Goal: Task Accomplishment & Management: Manage account settings

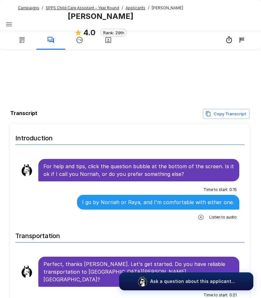
scroll to position [608, 0]
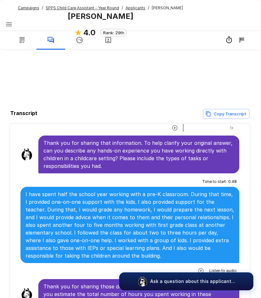
click at [52, 5] on span "SPPS Child Care Assistant - Year Round" at bounding box center [83, 8] width 74 height 6
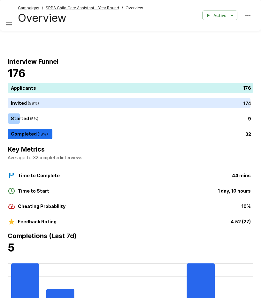
click at [33, 6] on u "Campaigns" at bounding box center [28, 7] width 21 height 5
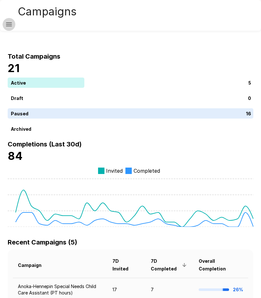
click at [14, 24] on button "button" at bounding box center [9, 24] width 13 height 13
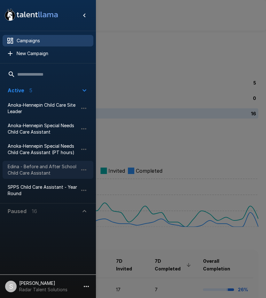
click at [27, 168] on span "Edina - Before and After School Child Care Assistant" at bounding box center [43, 169] width 70 height 13
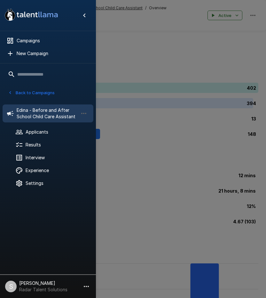
click at [209, 55] on div at bounding box center [133, 149] width 266 height 298
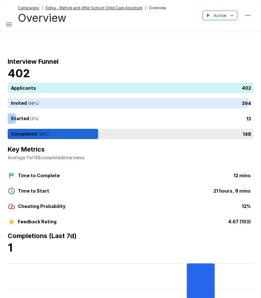
click at [61, 132] on div "148" at bounding box center [132, 134] width 249 height 10
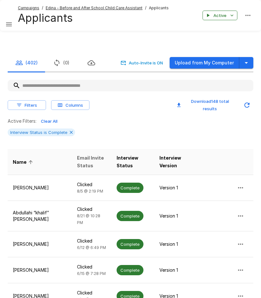
click at [77, 163] on span "Email Invite Status" at bounding box center [91, 161] width 29 height 15
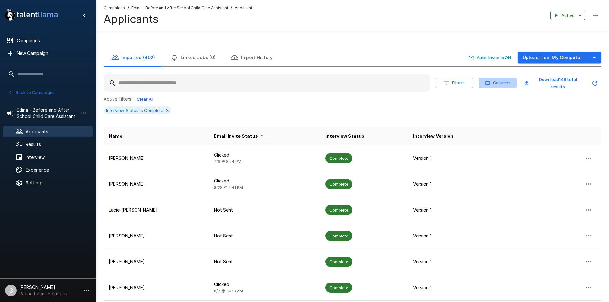
click at [261, 81] on button "Columns" at bounding box center [498, 83] width 38 height 10
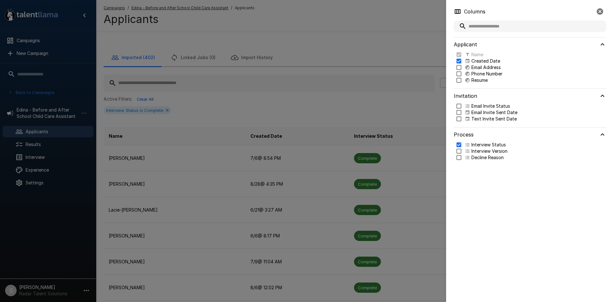
click at [261, 10] on icon "button" at bounding box center [600, 11] width 6 height 6
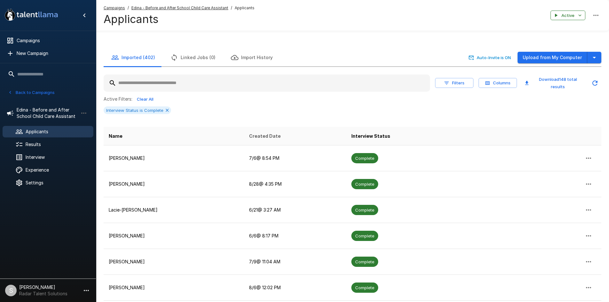
click at [249, 140] on span "Created Date" at bounding box center [265, 136] width 32 height 8
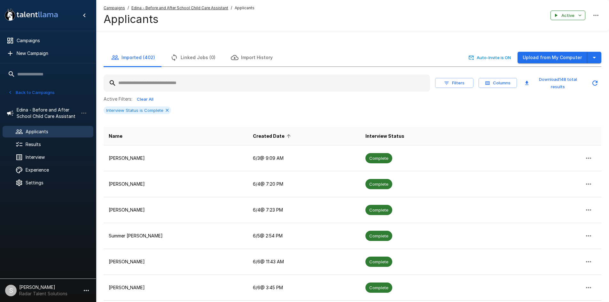
click at [253, 137] on span "Created Date" at bounding box center [273, 136] width 40 height 8
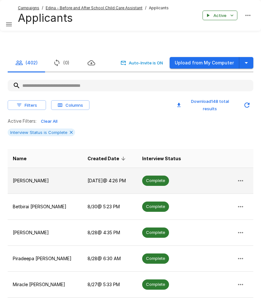
click at [35, 181] on p "[PERSON_NAME]" at bounding box center [45, 180] width 65 height 6
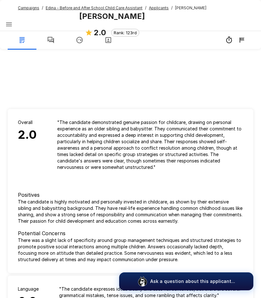
click at [79, 39] on icon "button" at bounding box center [80, 40] width 8 height 8
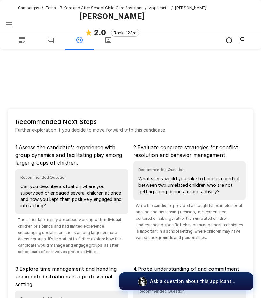
click at [49, 37] on icon "button" at bounding box center [51, 40] width 6 height 6
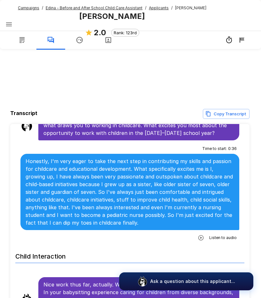
scroll to position [480, 0]
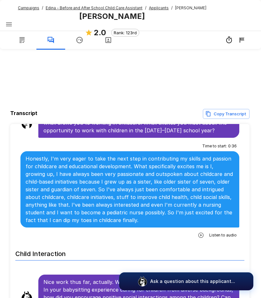
drag, startPoint x: 197, startPoint y: 220, endPoint x: 121, endPoint y: 240, distance: 78.7
click at [198, 232] on icon "button" at bounding box center [201, 235] width 6 height 6
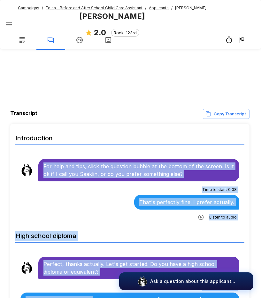
scroll to position [54, 0]
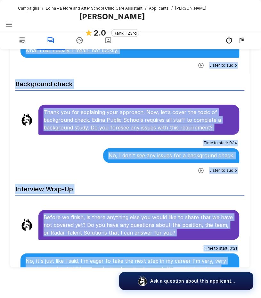
scroll to position [1336, 0]
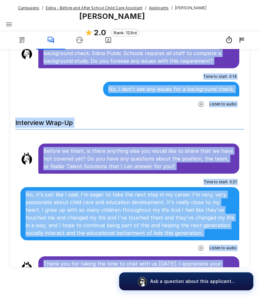
drag, startPoint x: 43, startPoint y: 165, endPoint x: 209, endPoint y: 257, distance: 188.9
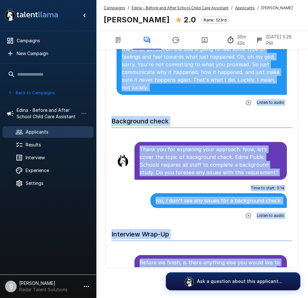
scroll to position [1562, 0]
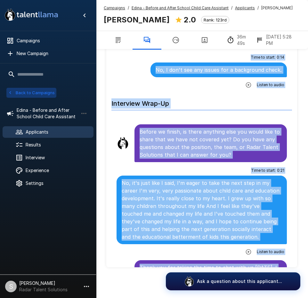
click at [26, 90] on button "Back to Campaigns" at bounding box center [31, 93] width 50 height 10
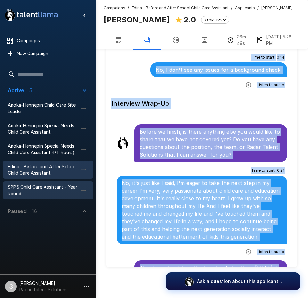
click at [33, 191] on span "SPPS Child Care Assistant - Year Round" at bounding box center [43, 190] width 70 height 13
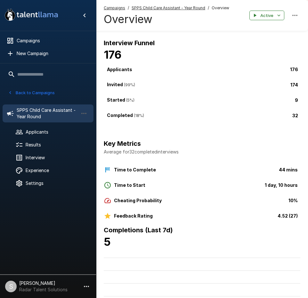
scroll to position [35, 0]
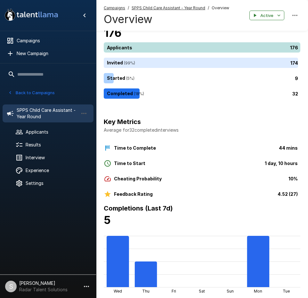
click at [137, 49] on div "176" at bounding box center [203, 47] width 199 height 10
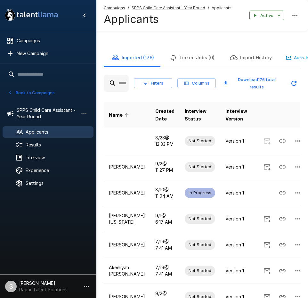
click at [121, 83] on input "text" at bounding box center [116, 83] width 25 height 12
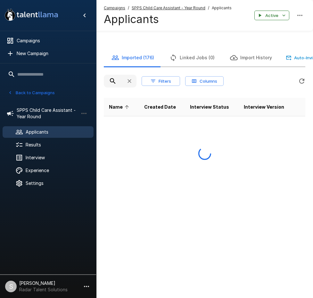
scroll to position [0, 12]
click at [87, 15] on icon "Hide menu" at bounding box center [85, 16] width 8 height 8
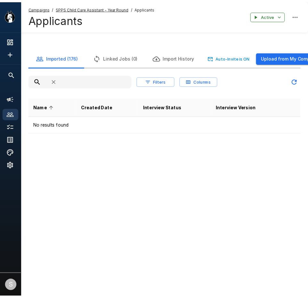
scroll to position [0, 0]
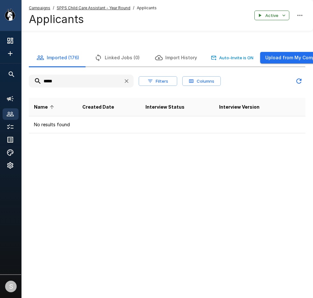
click at [63, 80] on input "*****" at bounding box center [73, 81] width 89 height 12
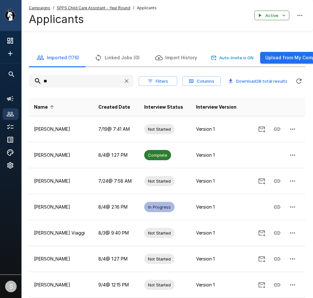
type input "*"
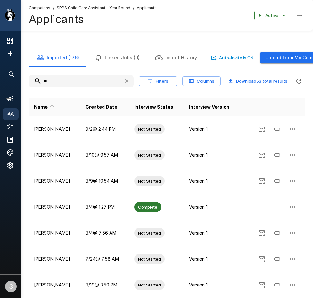
type input "*"
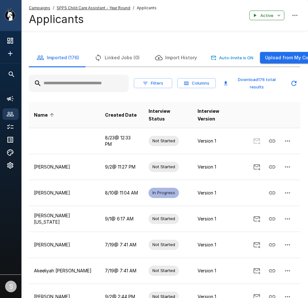
click at [37, 9] on u "Campaigns" at bounding box center [39, 7] width 21 height 5
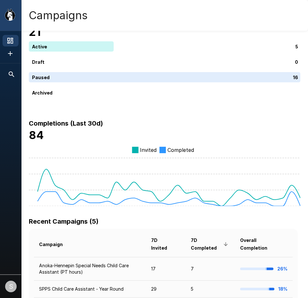
scroll to position [128, 0]
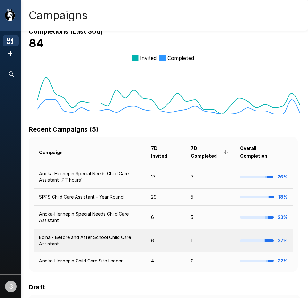
click at [63, 235] on td "Edina - Before and After School Child Care Assistant" at bounding box center [90, 240] width 112 height 23
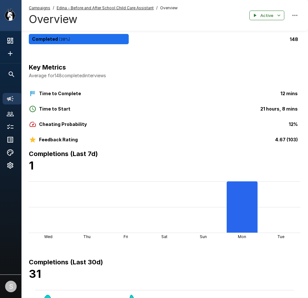
scroll to position [32, 0]
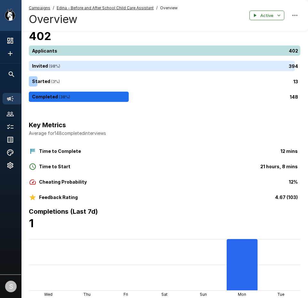
click at [68, 51] on div "402" at bounding box center [166, 50] width 274 height 10
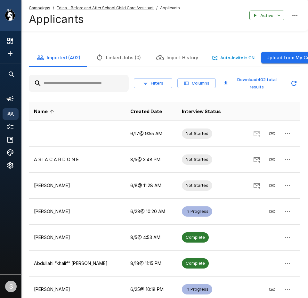
click at [60, 80] on input "text" at bounding box center [79, 83] width 100 height 12
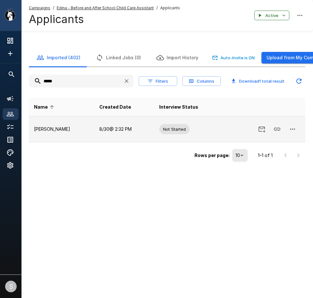
click at [261, 131] on icon "button" at bounding box center [292, 129] width 8 height 8
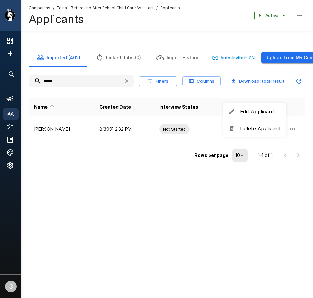
click at [258, 131] on span "Delete Applicant" at bounding box center [260, 128] width 41 height 8
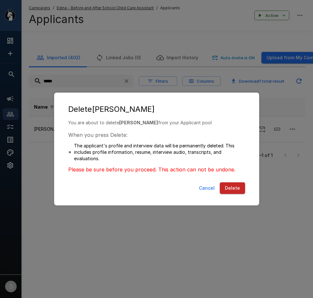
click at [231, 189] on button "Delete" at bounding box center [231, 188] width 25 height 12
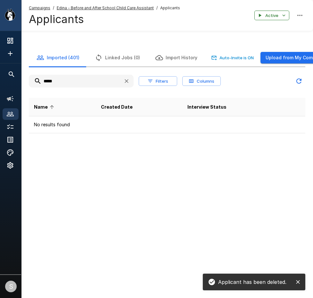
drag, startPoint x: 64, startPoint y: 86, endPoint x: 26, endPoint y: 82, distance: 37.6
click at [26, 82] on div "Imported (401) Linked Jobs (0) Import History Auto-Invite is ON Upload from My …" at bounding box center [166, 91] width 291 height 84
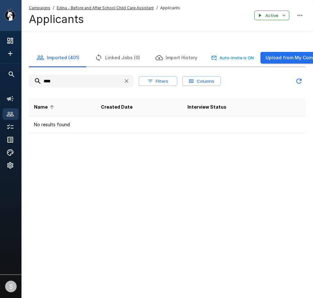
drag, startPoint x: 59, startPoint y: 83, endPoint x: 38, endPoint y: 78, distance: 21.5
click at [38, 78] on input "****" at bounding box center [73, 81] width 89 height 12
drag, startPoint x: 79, startPoint y: 84, endPoint x: 29, endPoint y: 80, distance: 49.5
click at [30, 80] on input "*******" at bounding box center [73, 81] width 89 height 12
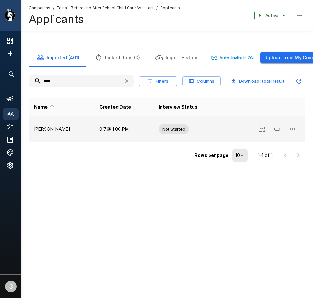
click at [261, 131] on icon "button" at bounding box center [292, 129] width 8 height 8
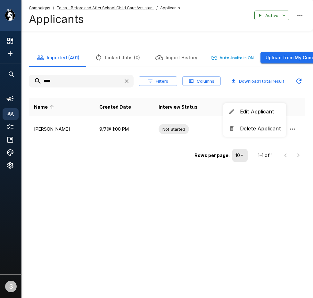
click at [257, 130] on span "Delete Applicant" at bounding box center [260, 128] width 41 height 8
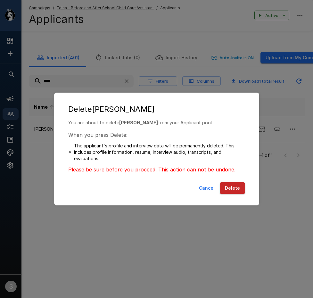
click at [232, 190] on button "Delete" at bounding box center [231, 188] width 25 height 12
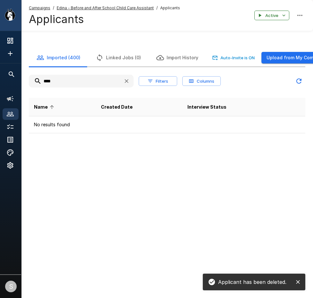
drag, startPoint x: 59, startPoint y: 77, endPoint x: 31, endPoint y: 78, distance: 27.8
click at [31, 78] on input "****" at bounding box center [73, 81] width 89 height 12
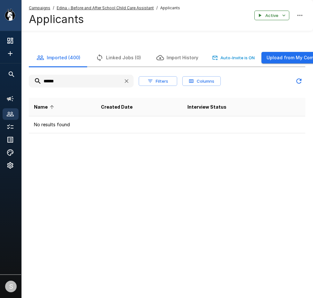
click at [53, 83] on input "******" at bounding box center [73, 81] width 89 height 12
click at [32, 79] on input "******" at bounding box center [73, 81] width 89 height 12
type input "***"
